Goal: Information Seeking & Learning: Learn about a topic

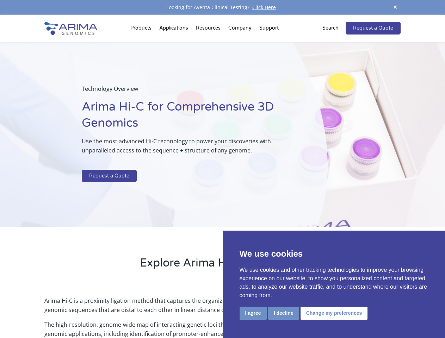
click at [222, 169] on p at bounding box center [187, 165] width 210 height 9
click at [253, 313] on button "I agree" at bounding box center [253, 313] width 27 height 13
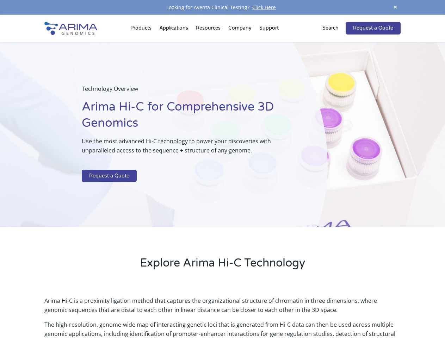
click at [283, 313] on p "Arima Hi-C is a proximity ligation method that captures the organizational stru…" at bounding box center [222, 308] width 356 height 24
click at [333, 313] on p "Arima Hi-C is a proximity ligation method that captures the organizational stru…" at bounding box center [222, 308] width 356 height 24
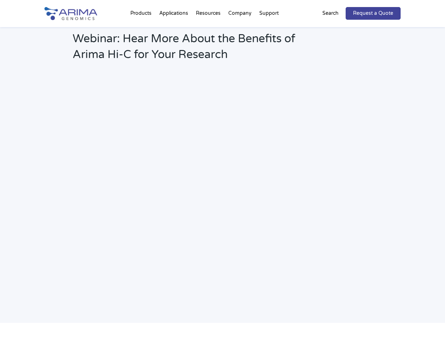
click at [209, 31] on h2 "Webinar: Hear More About the Benefits of Arima Hi-C for Your Research" at bounding box center [190, 49] width 234 height 37
click at [240, 31] on h2 "Webinar: Hear More About the Benefits of Arima Hi-C for Your Research" at bounding box center [190, 49] width 234 height 37
click at [269, 31] on h2 "Webinar: Hear More About the Benefits of Arima Hi-C for Your Research" at bounding box center [190, 49] width 234 height 37
